Goal: Task Accomplishment & Management: Use online tool/utility

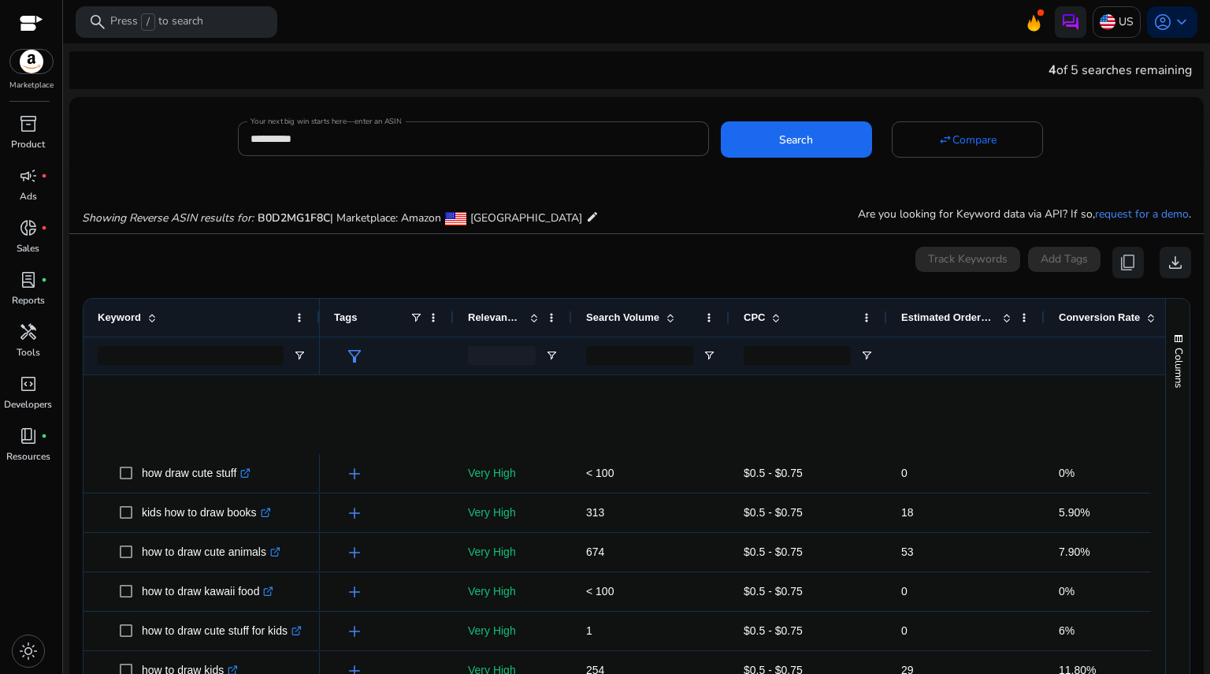
scroll to position [491, 0]
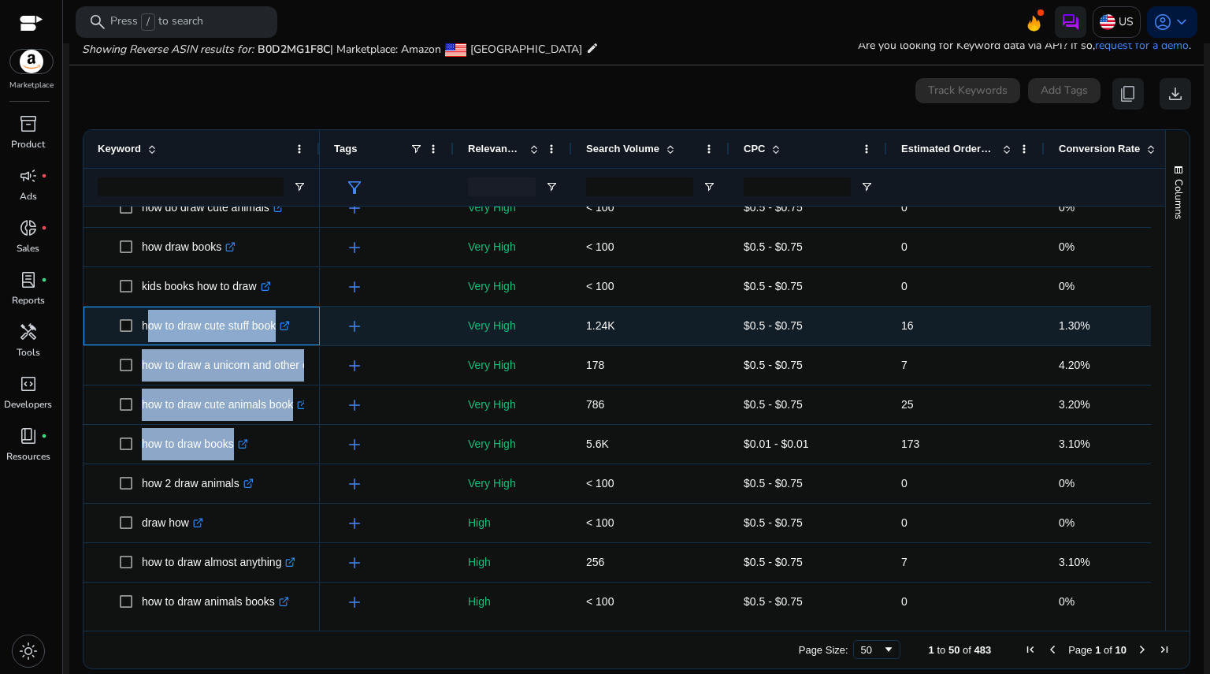
click at [266, 334] on p "how to draw cute stuff book .st0{fill:#2c8af8}" at bounding box center [216, 326] width 148 height 32
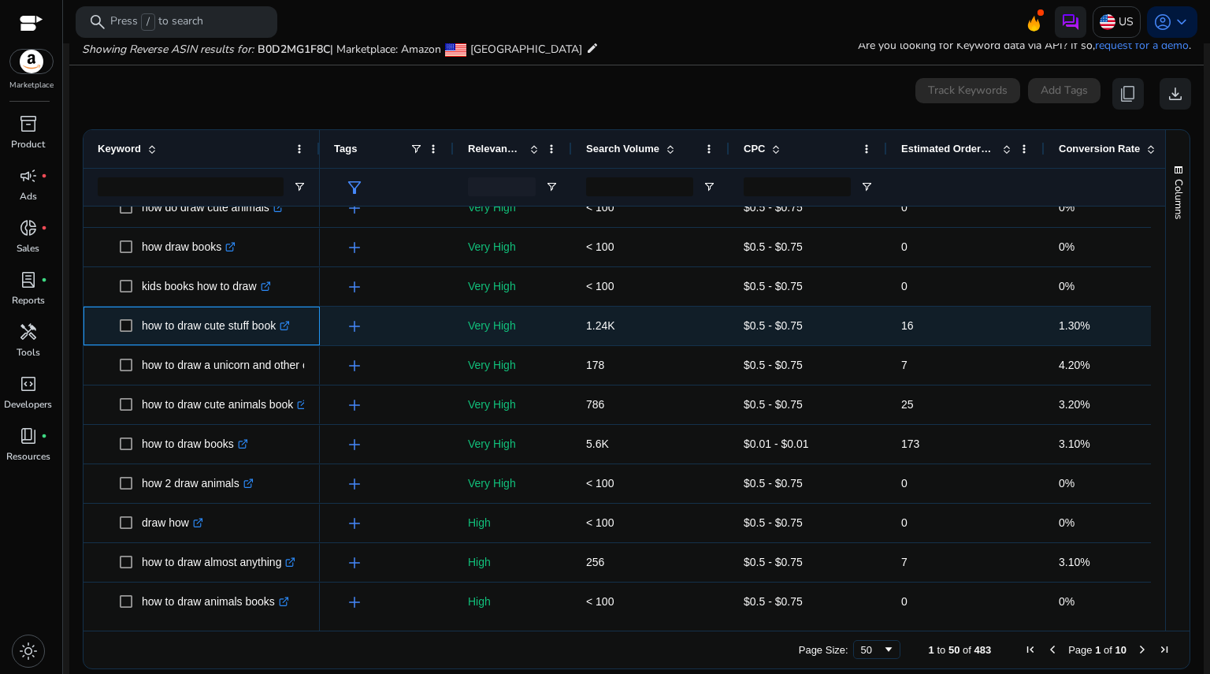
drag, startPoint x: 141, startPoint y: 325, endPoint x: 284, endPoint y: 319, distance: 142.8
click at [284, 319] on span "how to draw cute stuff book .st0{fill:#2c8af8}" at bounding box center [213, 326] width 186 height 32
copy span "how to draw cute stuff book"
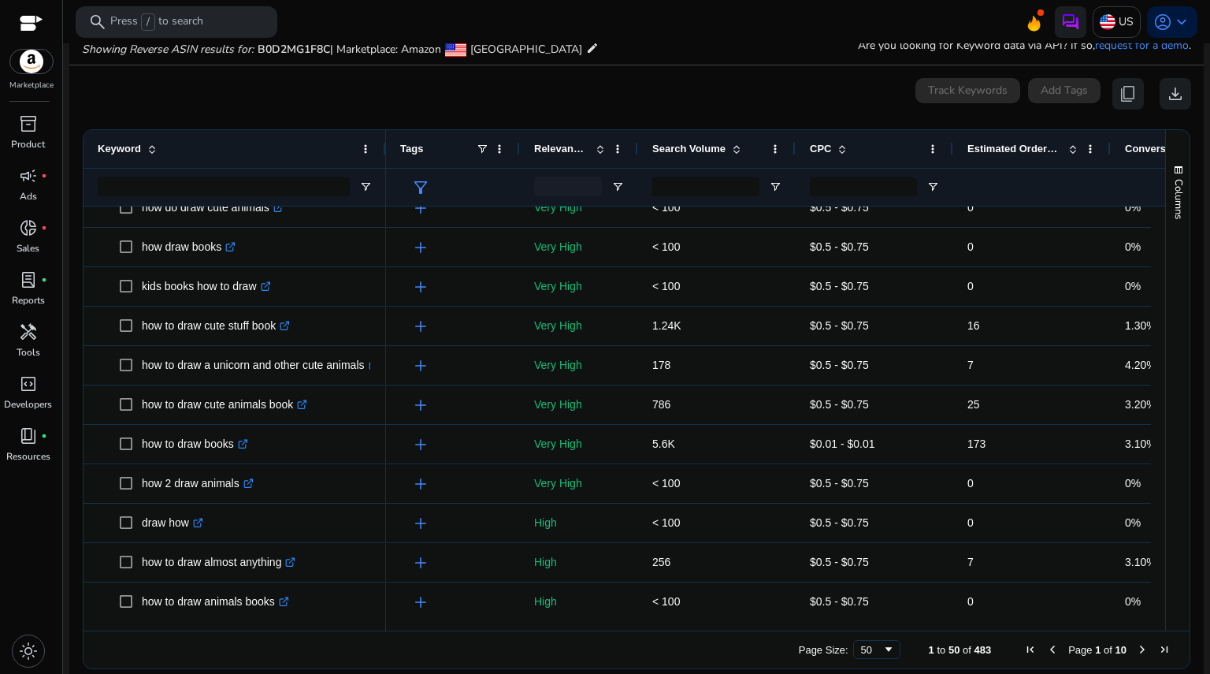
drag, startPoint x: 317, startPoint y: 150, endPoint x: 383, endPoint y: 157, distance: 66.6
click at [383, 157] on div at bounding box center [385, 149] width 6 height 38
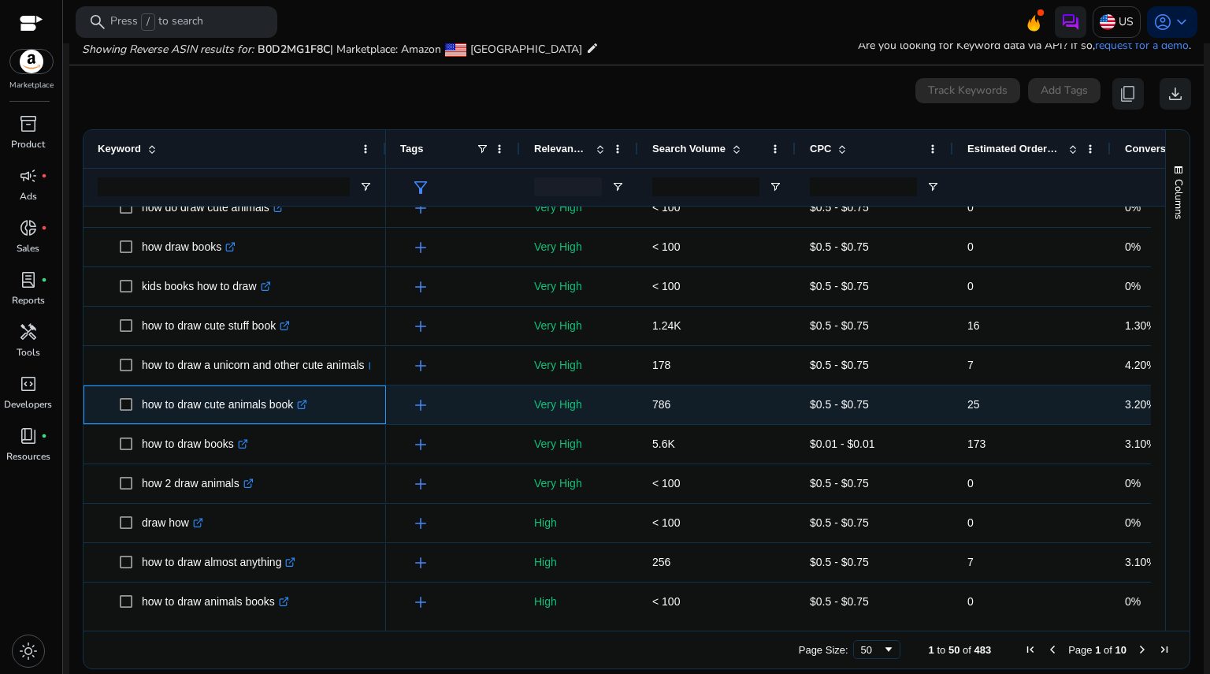
drag, startPoint x: 136, startPoint y: 406, endPoint x: 304, endPoint y: 396, distance: 168.1
click at [304, 396] on span "how to draw cute animals book .st0{fill:#2c8af8}" at bounding box center [246, 405] width 252 height 32
copy span "how to draw cute animals book"
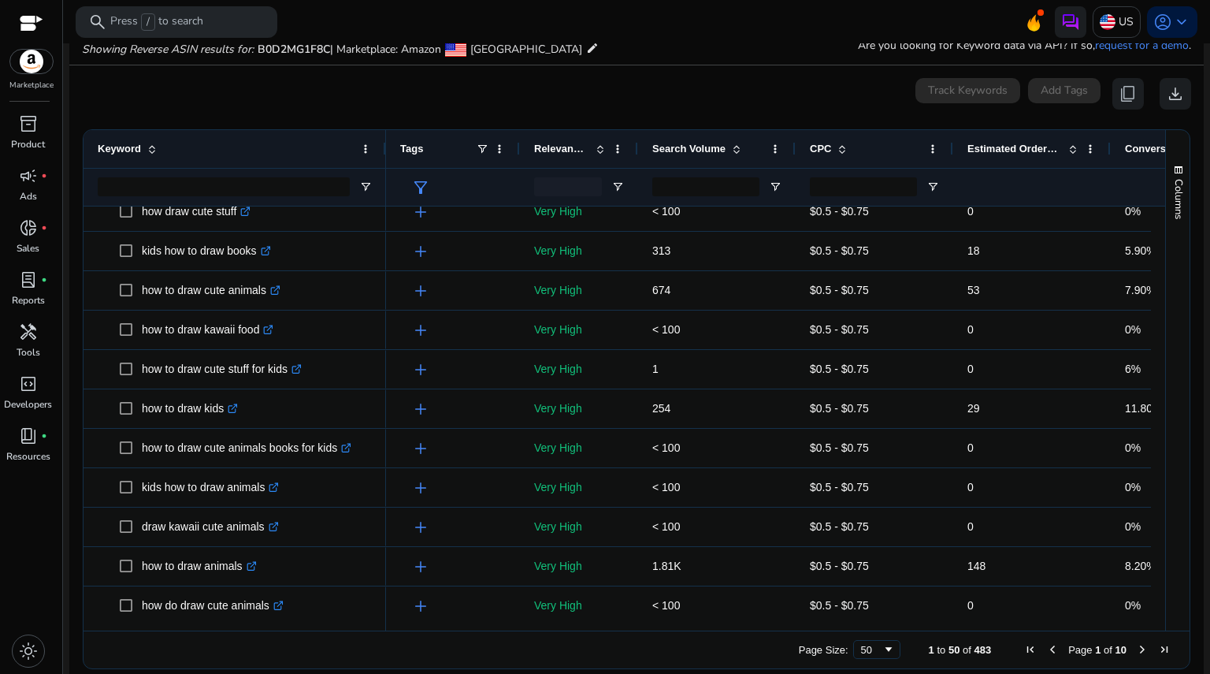
scroll to position [0, 0]
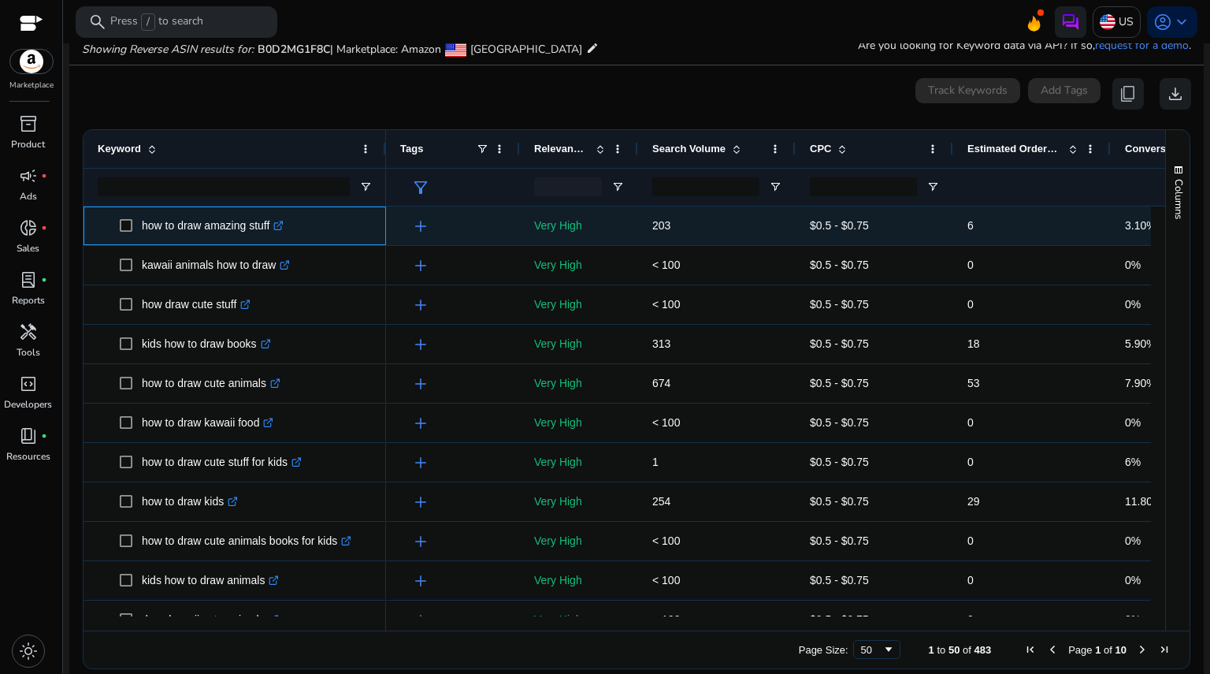
drag, startPoint x: 142, startPoint y: 229, endPoint x: 273, endPoint y: 236, distance: 131.0
click at [273, 236] on p "how to draw amazing stuff .st0{fill:#2c8af8}" at bounding box center [213, 226] width 142 height 32
copy p "how to draw amazing stuff"
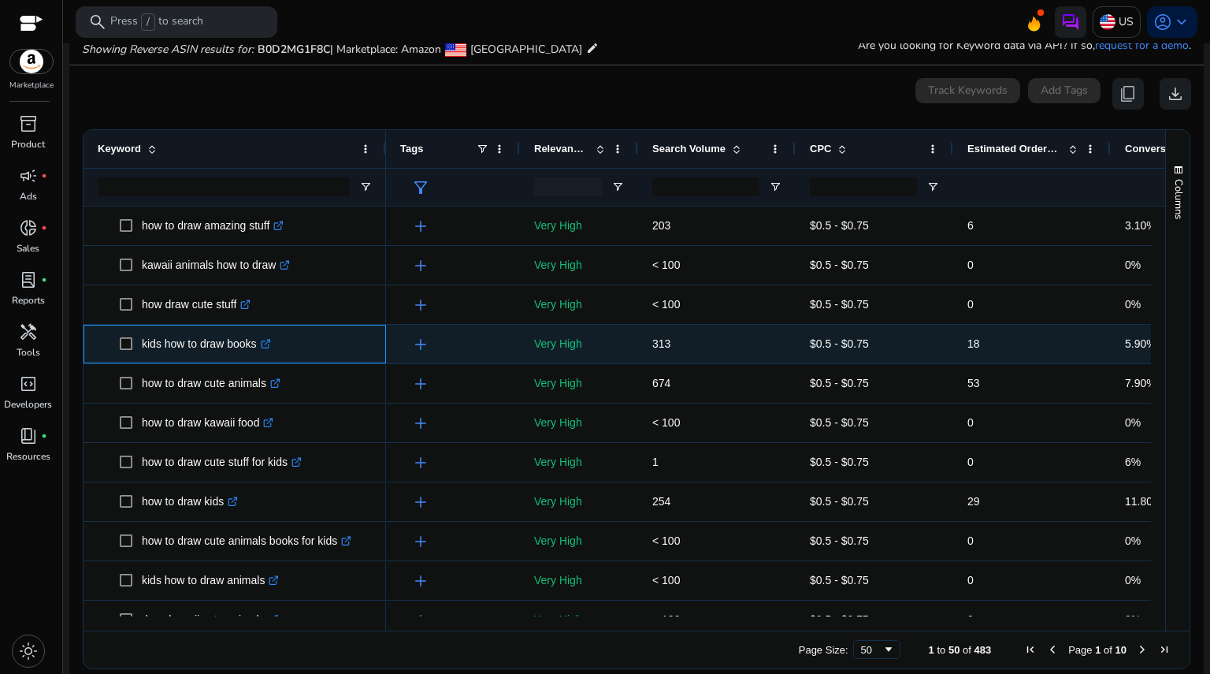
drag, startPoint x: 143, startPoint y: 344, endPoint x: 263, endPoint y: 352, distance: 120.9
click at [263, 352] on p "kids how to draw books .st0{fill:#2c8af8}" at bounding box center [206, 344] width 129 height 32
copy p "kids how to draw books"
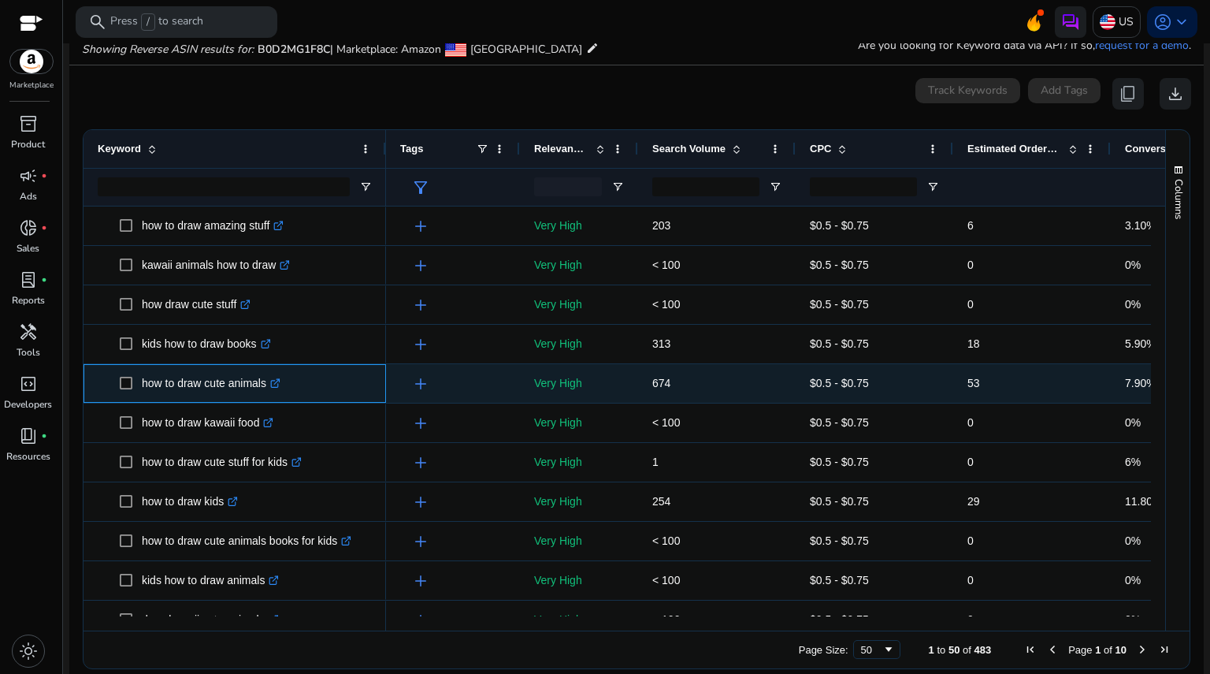
drag, startPoint x: 142, startPoint y: 384, endPoint x: 266, endPoint y: 392, distance: 124.0
click at [266, 392] on p "how to draw cute animals .st0{fill:#2c8af8}" at bounding box center [211, 383] width 139 height 32
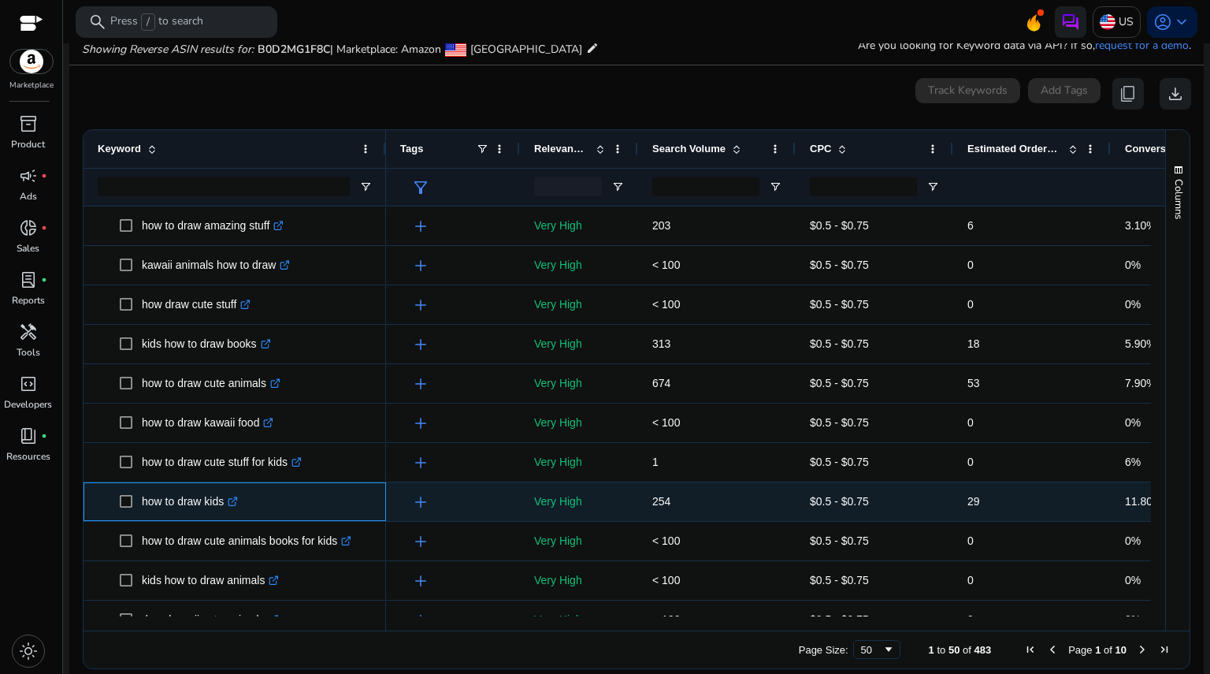
drag, startPoint x: 143, startPoint y: 505, endPoint x: 231, endPoint y: 504, distance: 88.3
click at [231, 504] on p "how to draw kids .st0{fill:#2c8af8}" at bounding box center [190, 501] width 96 height 32
copy p "how to draw kids"
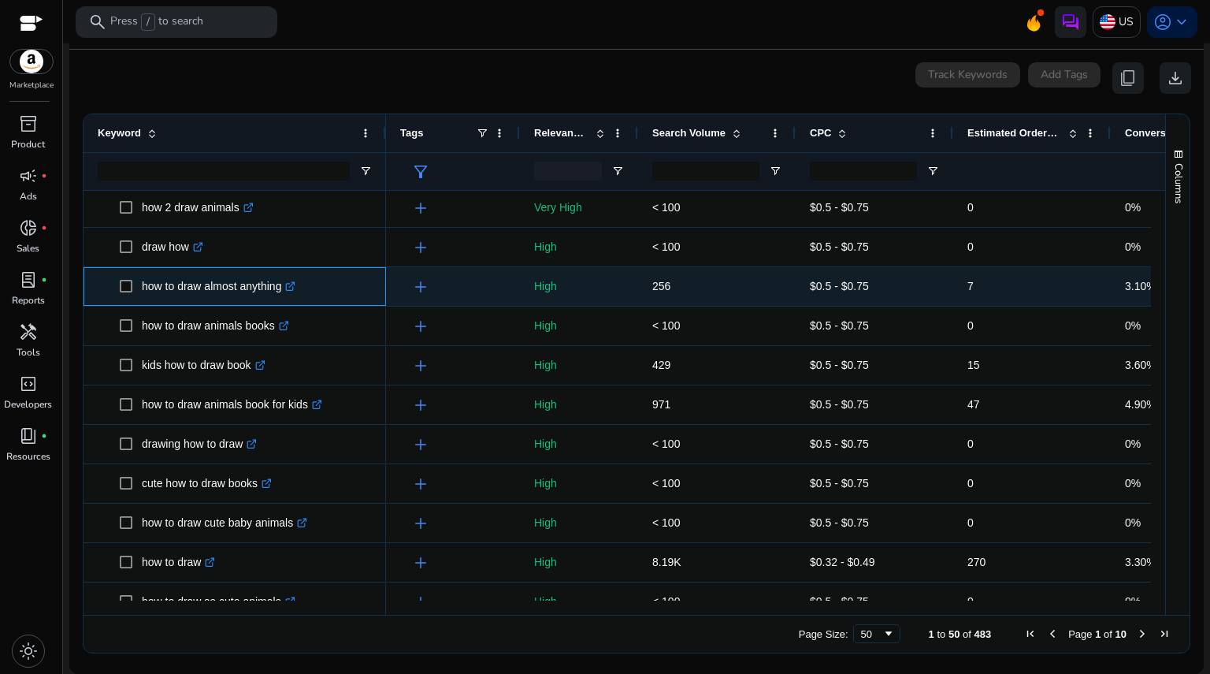
drag, startPoint x: 142, startPoint y: 290, endPoint x: 289, endPoint y: 301, distance: 147.8
click at [289, 301] on p "how to draw almost anything .st0{fill:#2c8af8}" at bounding box center [219, 286] width 154 height 32
copy p "how to draw almost anything"
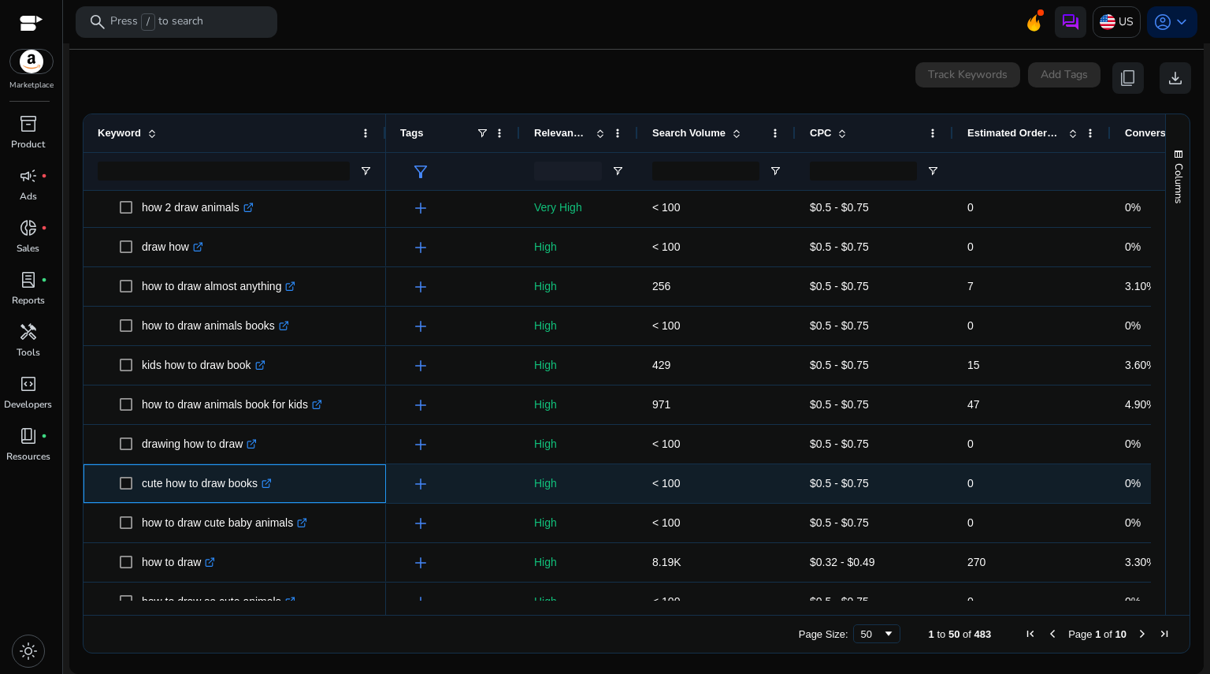
drag, startPoint x: 137, startPoint y: 485, endPoint x: 258, endPoint y: 493, distance: 120.8
click at [258, 493] on span "cute how to draw books .st0{fill:#2c8af8}" at bounding box center [246, 483] width 252 height 32
copy span "cute how to draw books"
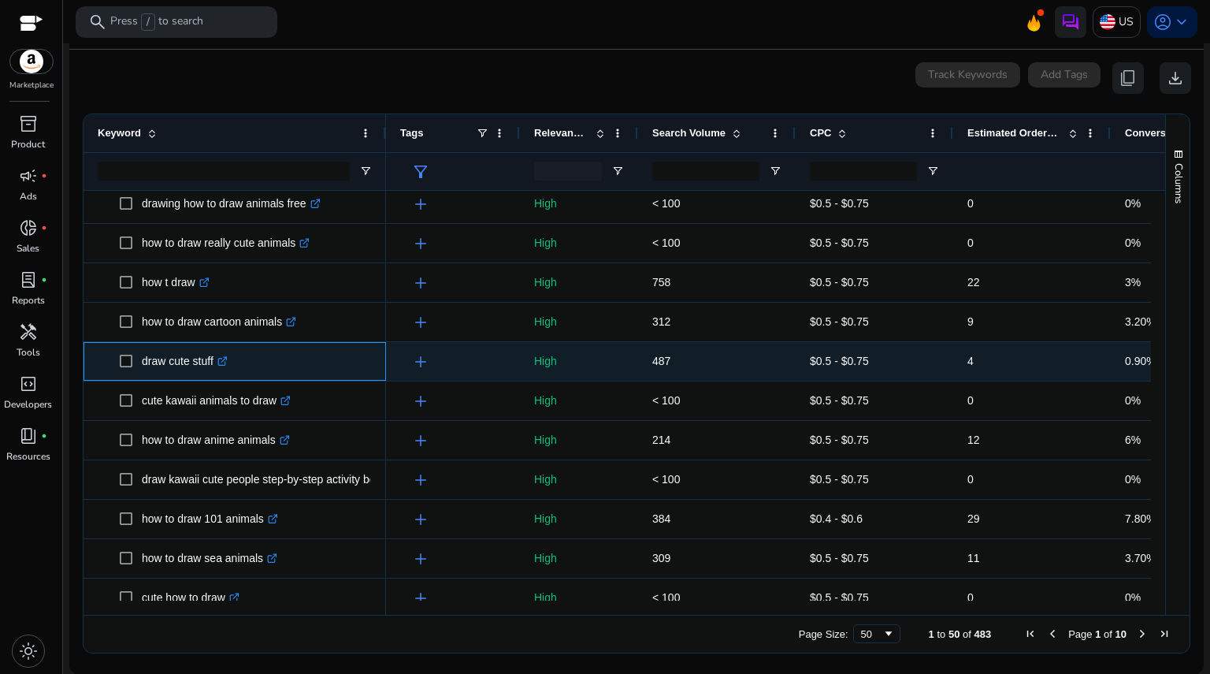
drag, startPoint x: 144, startPoint y: 364, endPoint x: 216, endPoint y: 361, distance: 71.8
click at [216, 361] on p "draw cute stuff .st0{fill:#2c8af8}" at bounding box center [185, 361] width 86 height 32
copy p "draw cute stuff"
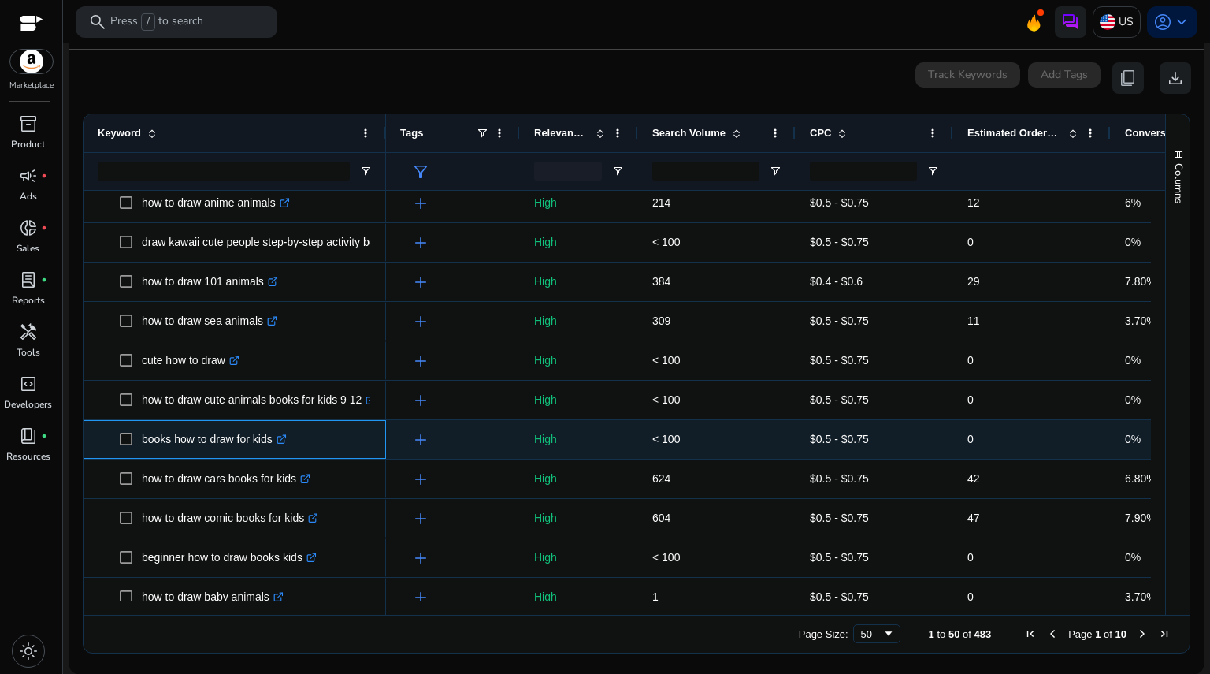
drag, startPoint x: 143, startPoint y: 438, endPoint x: 274, endPoint y: 440, distance: 130.8
click at [274, 440] on p "books how to draw for kids .st0{fill:#2c8af8}" at bounding box center [214, 439] width 145 height 32
copy p "books how to draw for kids"
